Goal: Transaction & Acquisition: Purchase product/service

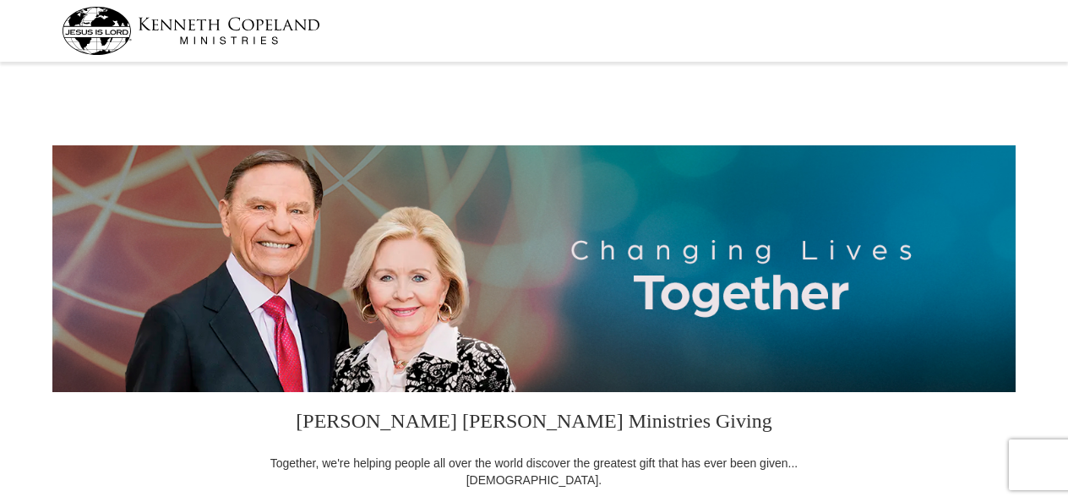
select select "AZ"
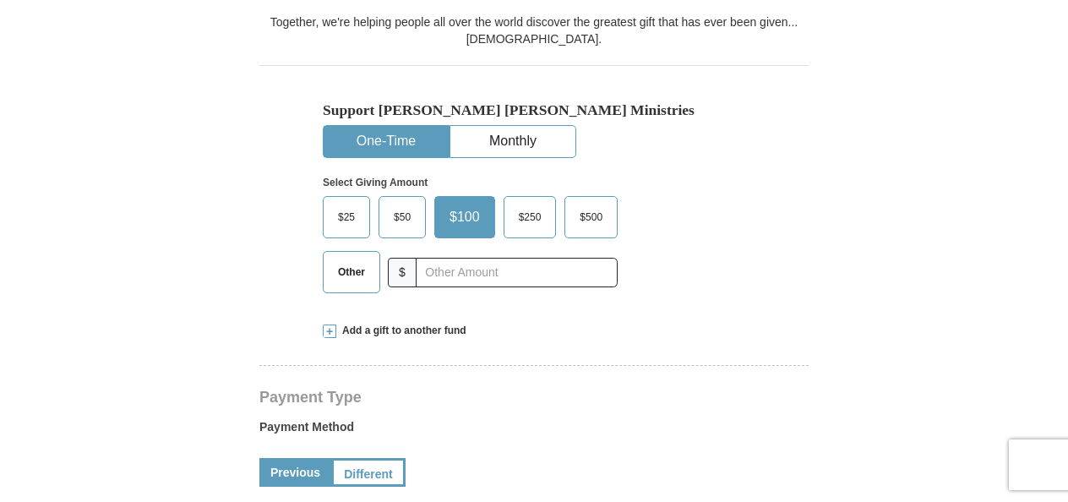
scroll to position [423, 0]
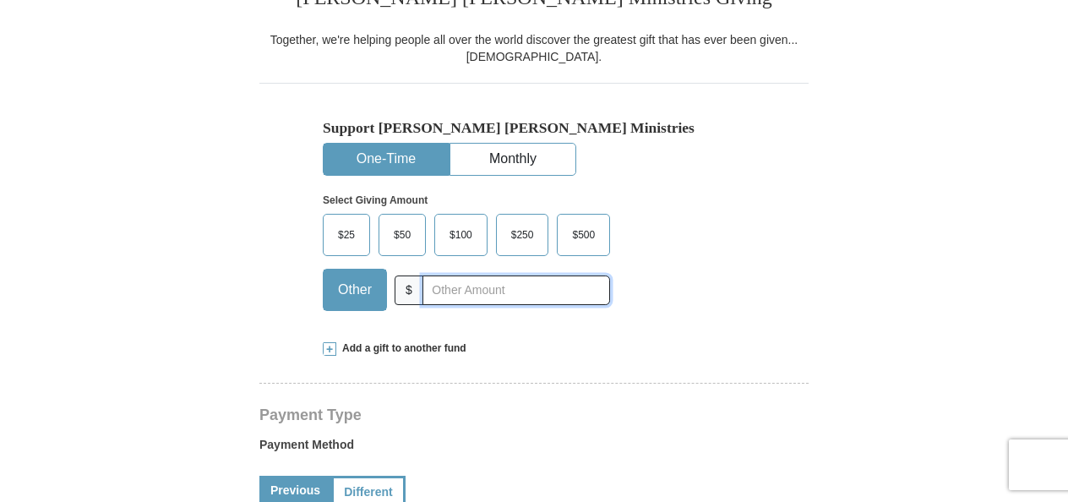
click at [444, 286] on input "text" at bounding box center [516, 290] width 188 height 30
type input "75"
click at [704, 248] on div "Select Giving Amount Amount must be a valid number The total gift cannot be les…" at bounding box center [534, 250] width 422 height 148
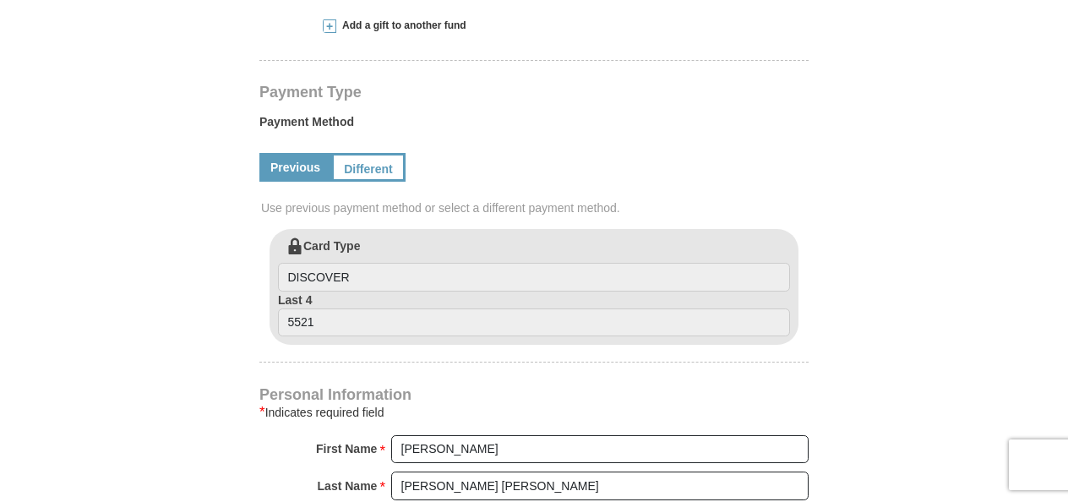
scroll to position [765, 0]
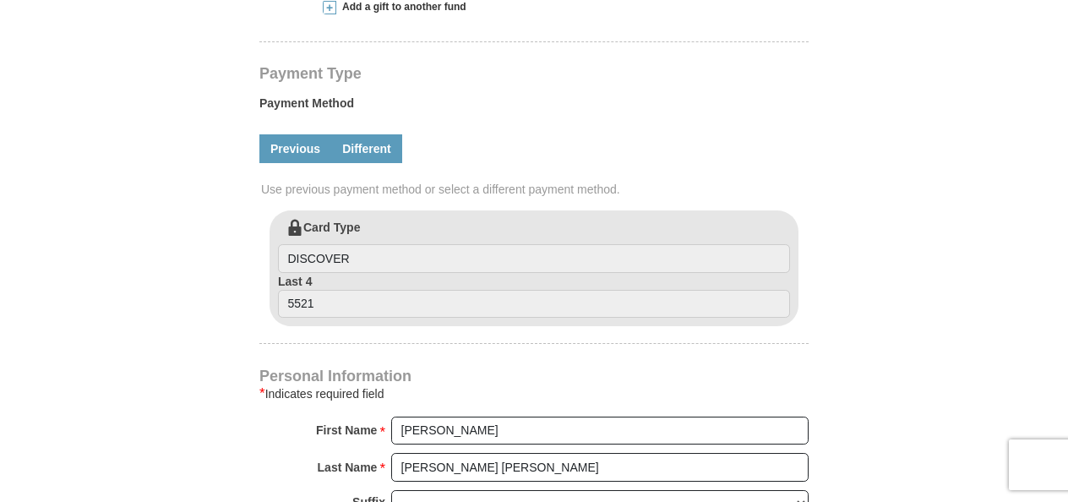
click at [354, 155] on link "Different" at bounding box center [366, 148] width 71 height 29
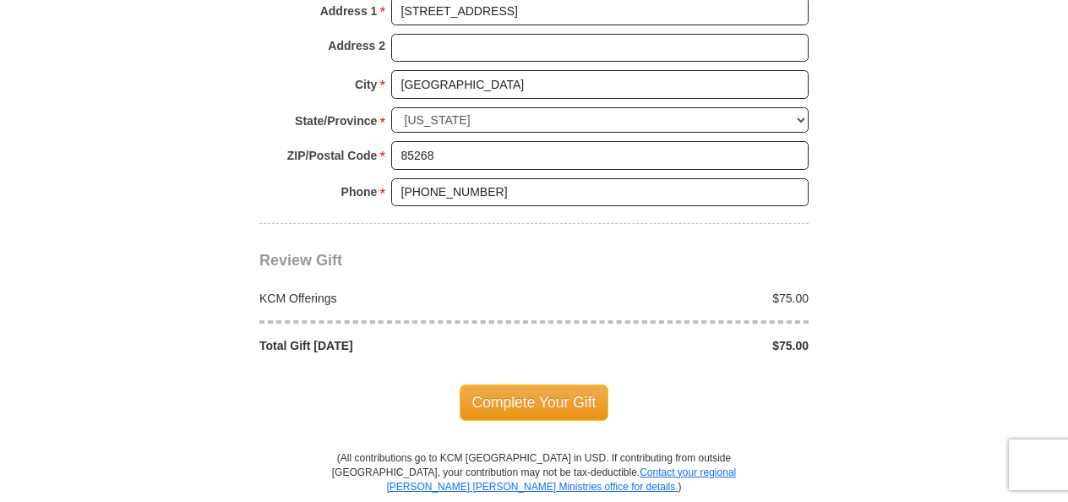
scroll to position [1564, 0]
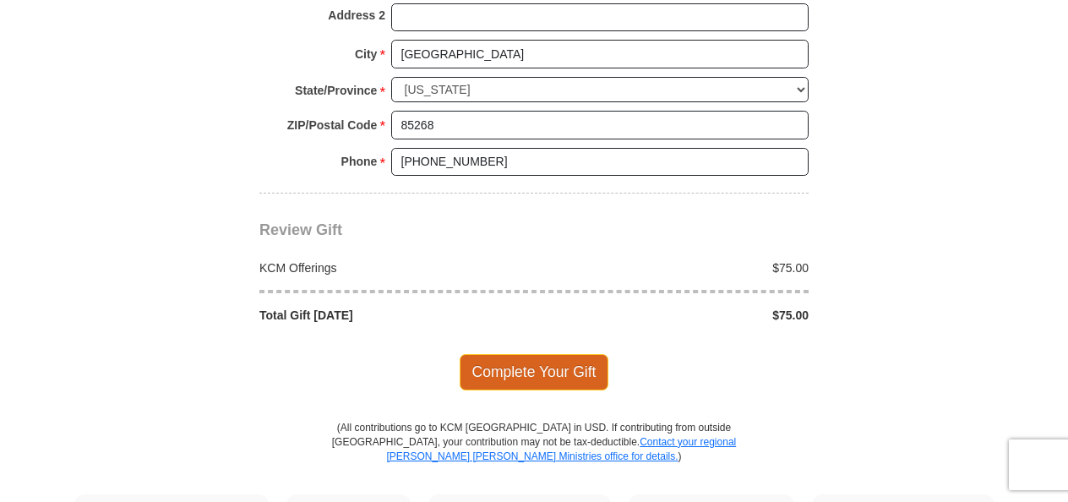
click at [554, 363] on span "Complete Your Gift" at bounding box center [535, 371] width 150 height 35
